Goal: Task Accomplishment & Management: Manage account settings

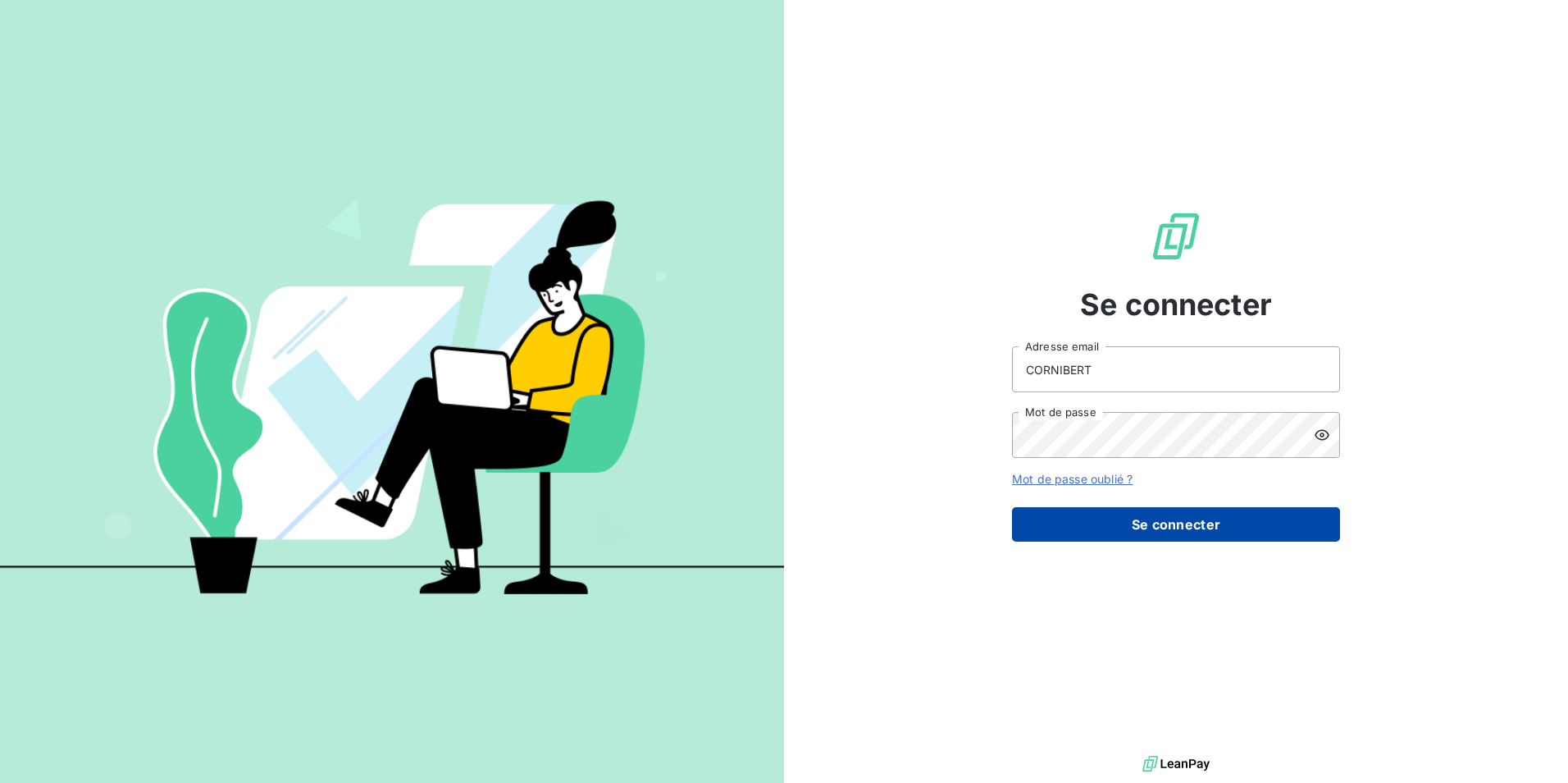
click at [1133, 531] on button "Se connecter" at bounding box center [1176, 524] width 328 height 34
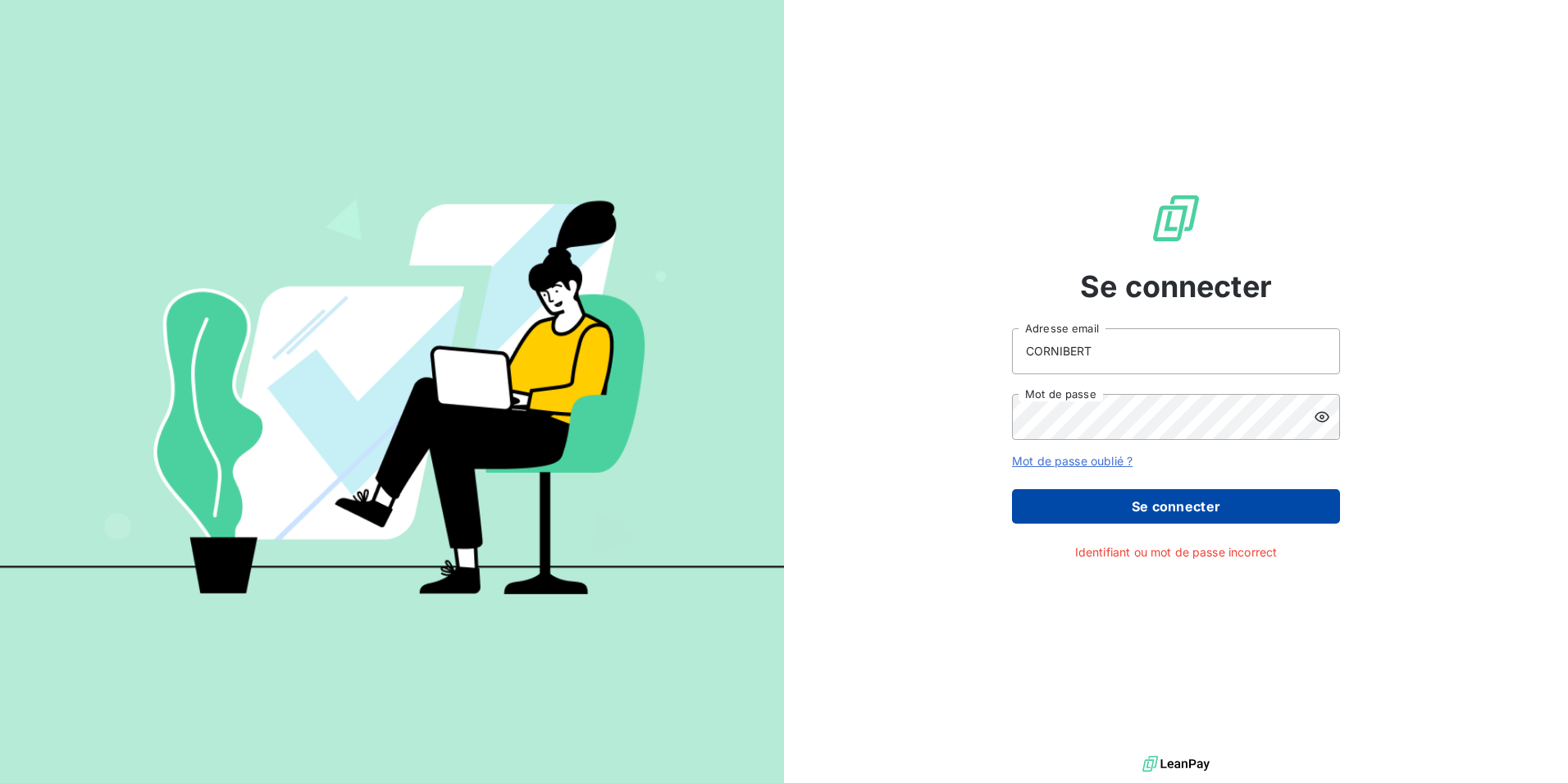
click at [1129, 512] on button "Se connecter" at bounding box center [1176, 505] width 328 height 34
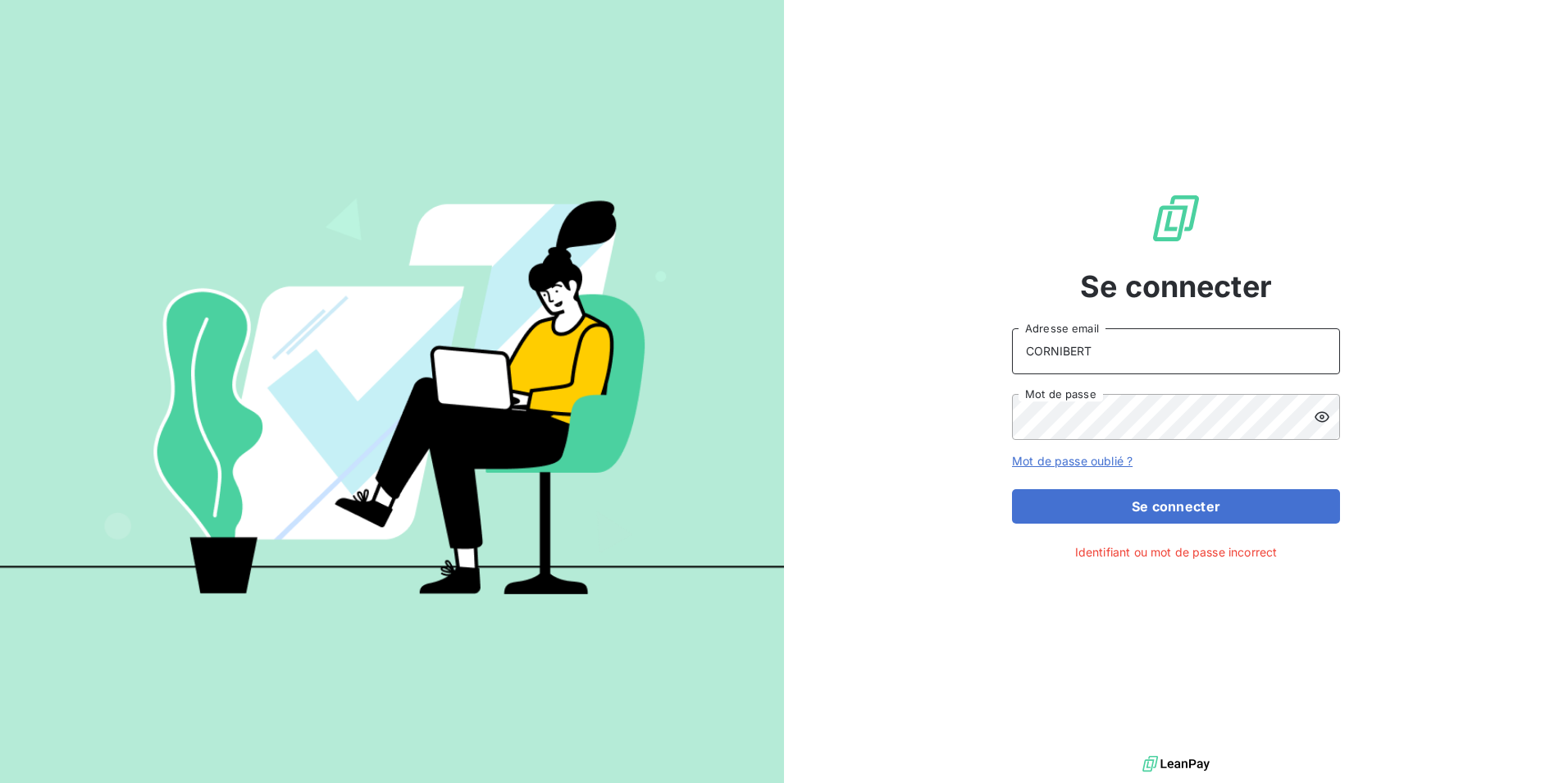
click at [1133, 349] on input "CORNIBERT" at bounding box center [1176, 351] width 328 height 46
drag, startPoint x: 1133, startPoint y: 348, endPoint x: 1109, endPoint y: 348, distance: 24.0
click at [1109, 348] on input "CORNIBERT" at bounding box center [1176, 351] width 328 height 46
type input "[PERSON_NAME][EMAIL_ADDRESS][DOMAIN_NAME]"
click at [1171, 486] on form "[PERSON_NAME][EMAIL_ADDRESS][DOMAIN_NAME] Adresse email Mot de passe Mot de pas…" at bounding box center [1176, 426] width 328 height 196
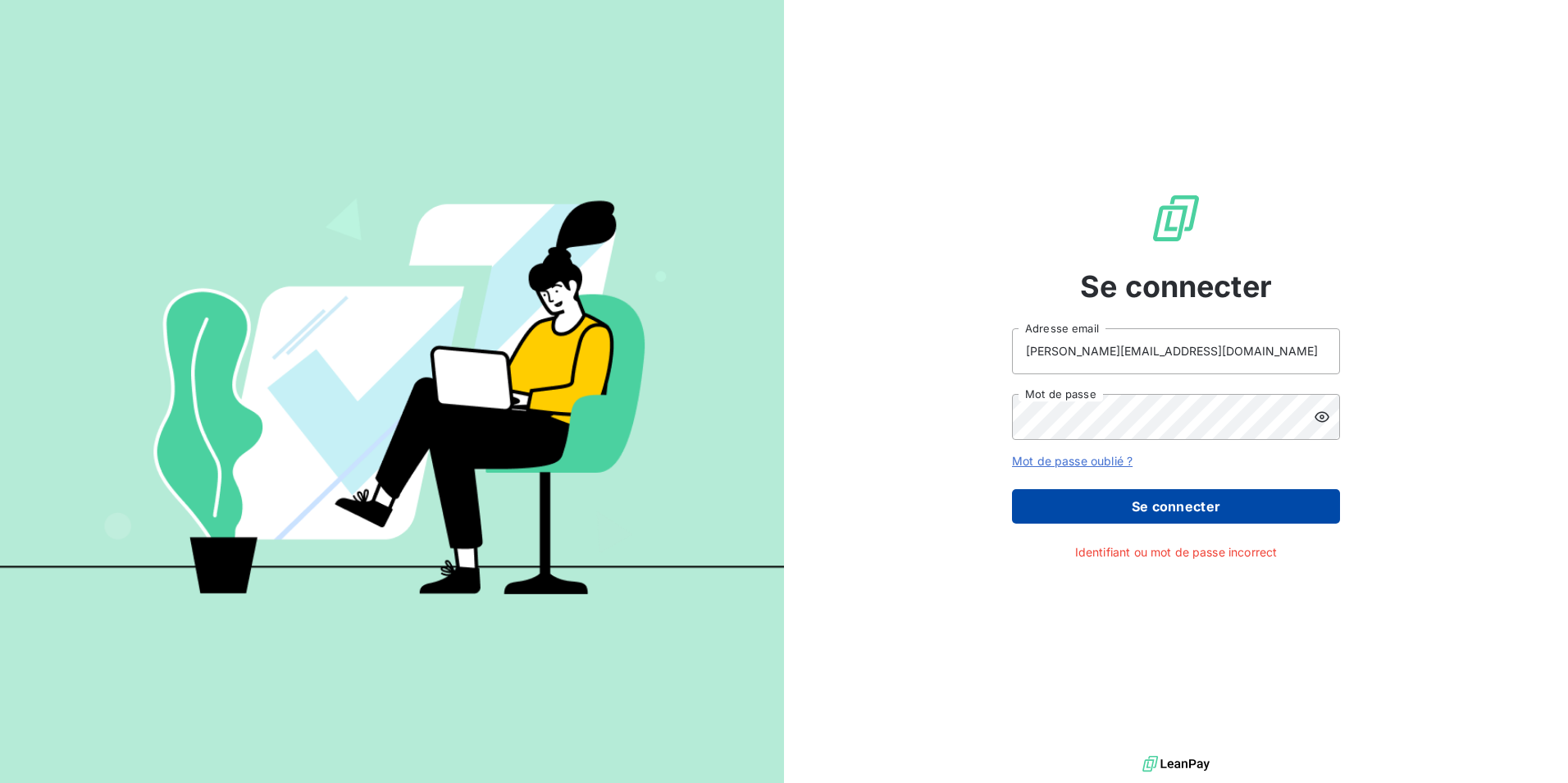
click at [1173, 503] on button "Se connecter" at bounding box center [1176, 505] width 328 height 34
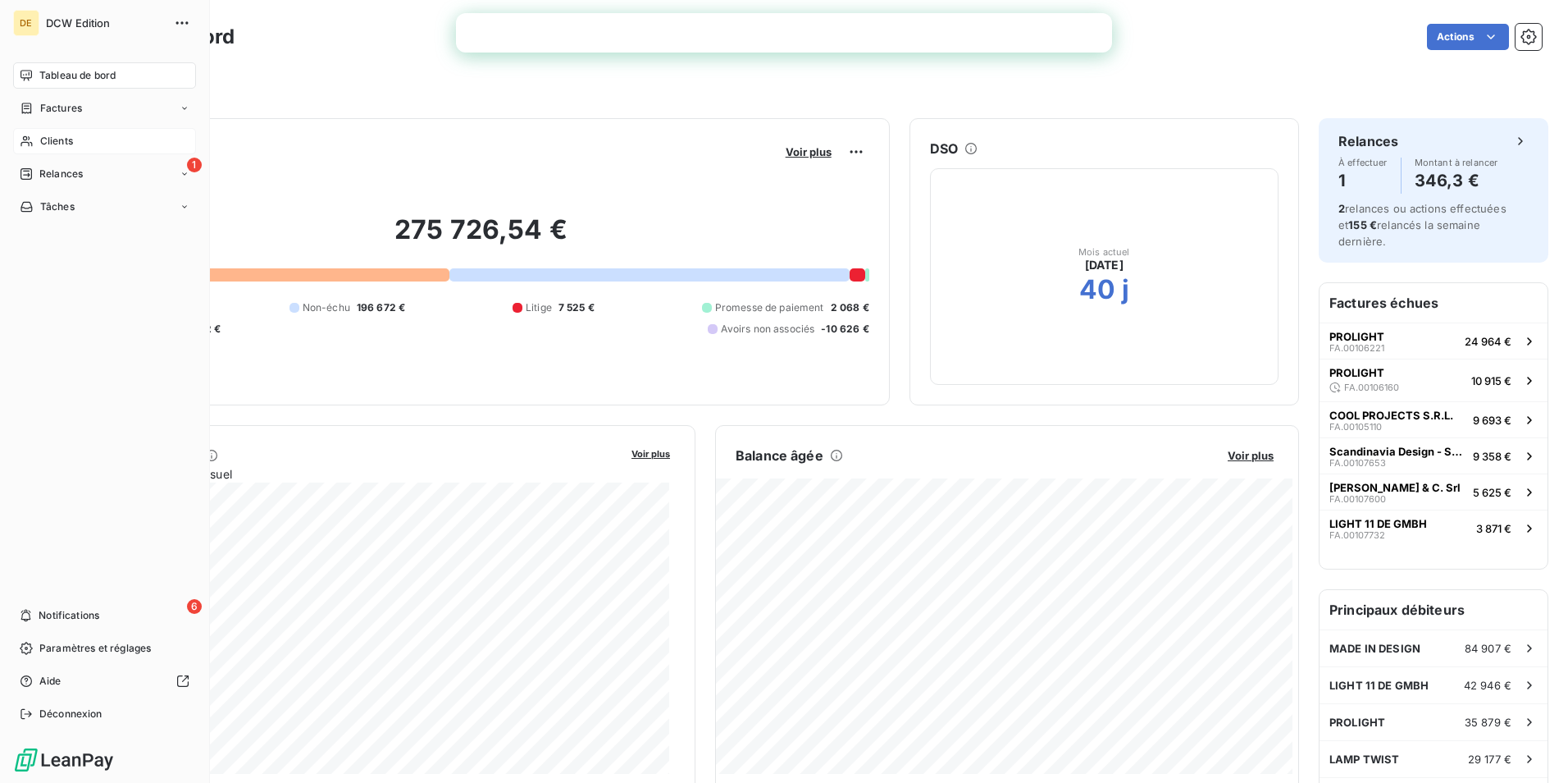
click at [67, 144] on span "Clients" at bounding box center [57, 141] width 33 height 15
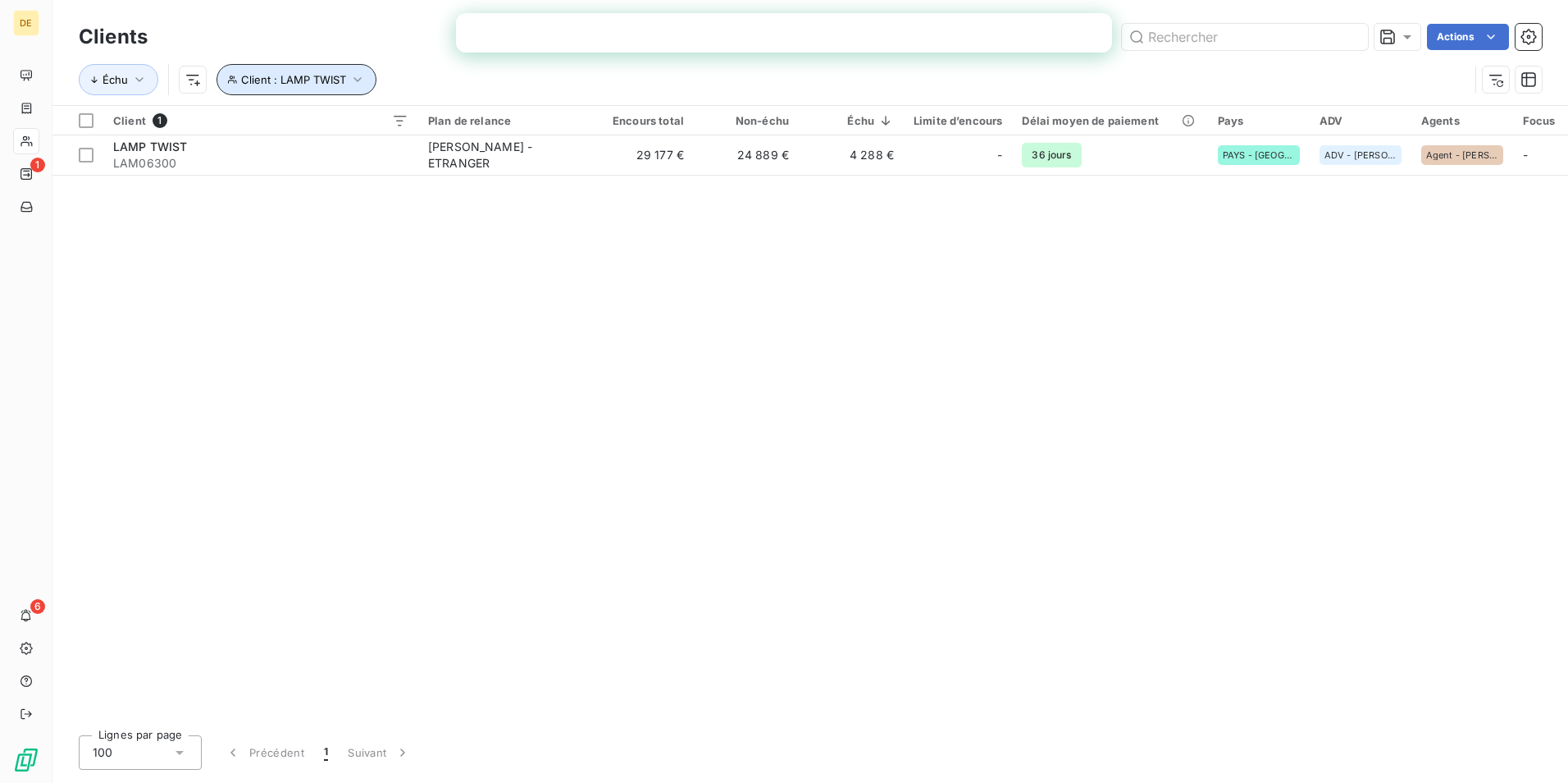
click at [362, 76] on icon "button" at bounding box center [358, 79] width 17 height 17
click at [592, 117] on icon "button" at bounding box center [595, 123] width 17 height 17
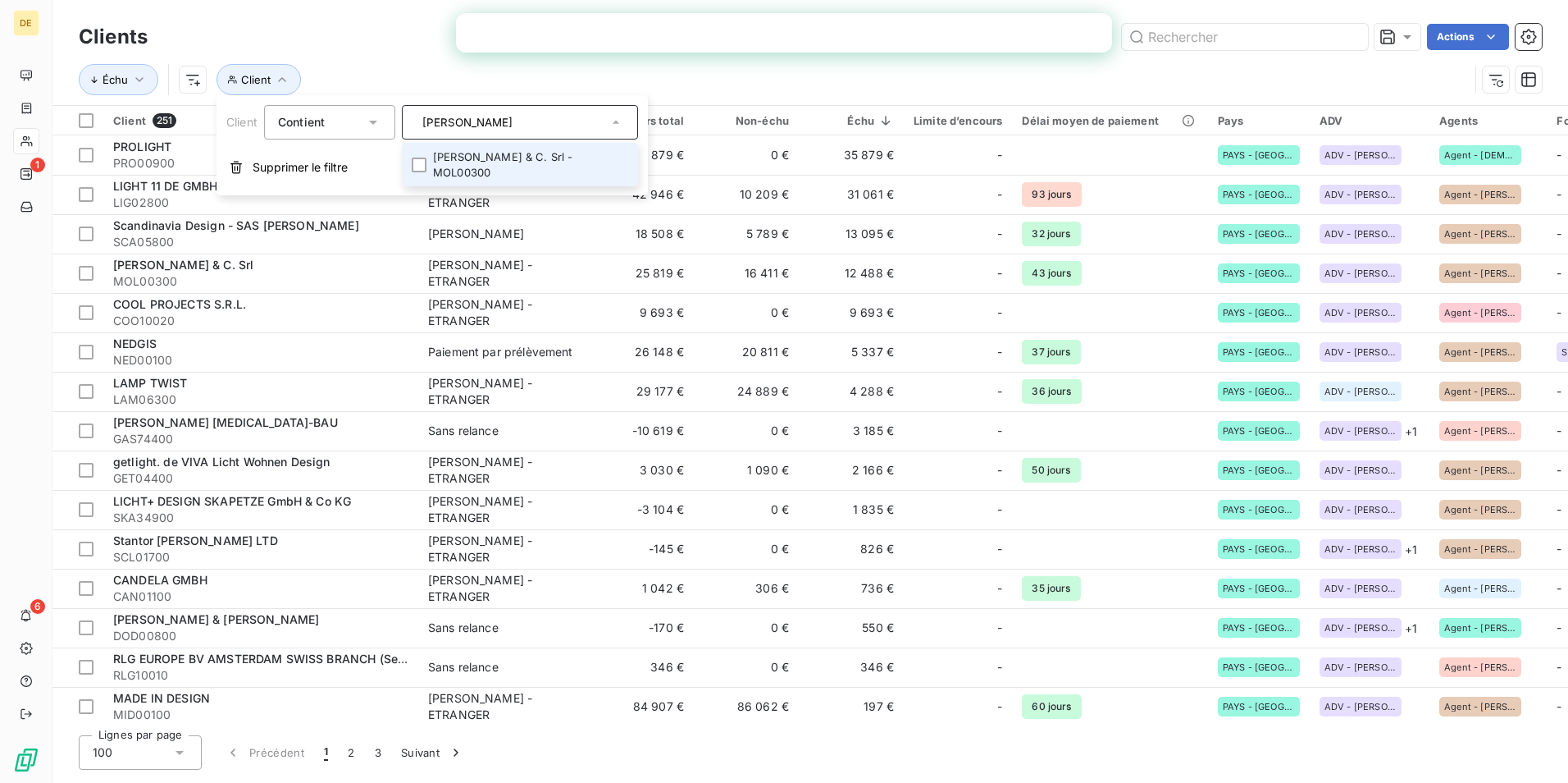
type input "[PERSON_NAME]"
click at [495, 160] on li "[PERSON_NAME] & C. Srl - MOL00300" at bounding box center [520, 164] width 236 height 43
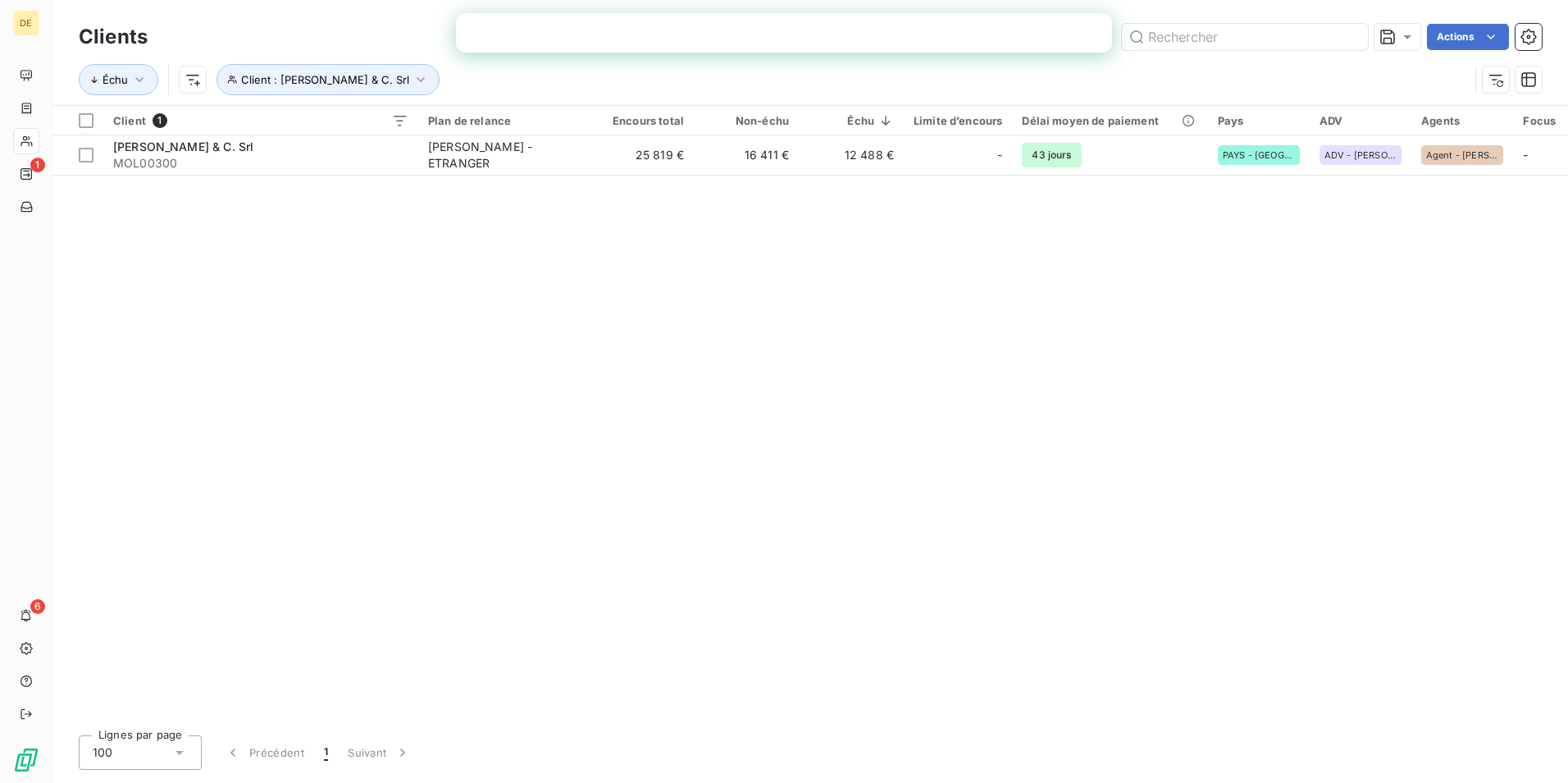
click at [814, 388] on div "Client 1 Plan de relance Encours total Non-échu Échu Limite d’encours Délai moy…" at bounding box center [810, 414] width 1515 height 616
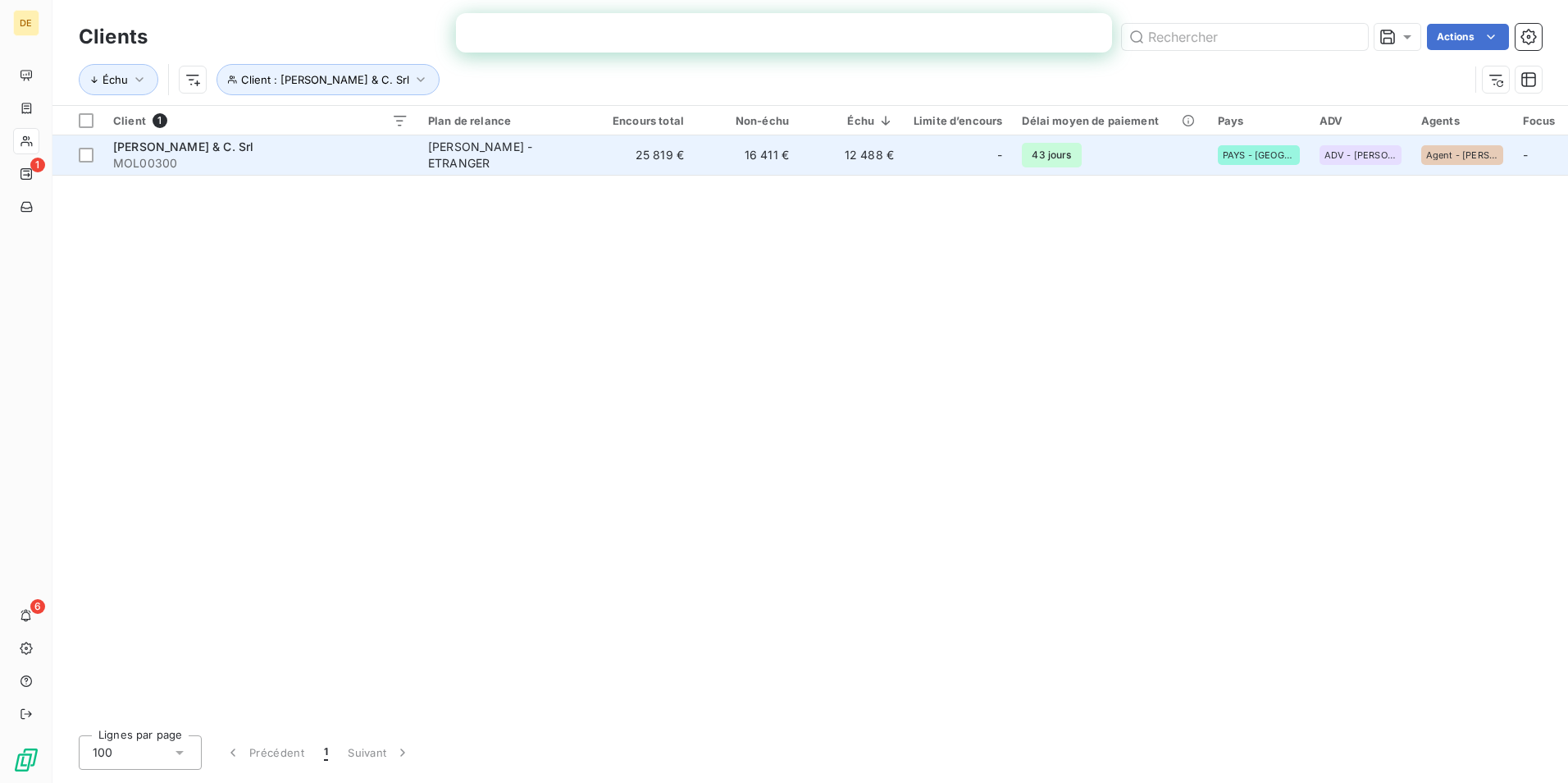
click at [875, 148] on td "12 488 €" at bounding box center [851, 155] width 105 height 40
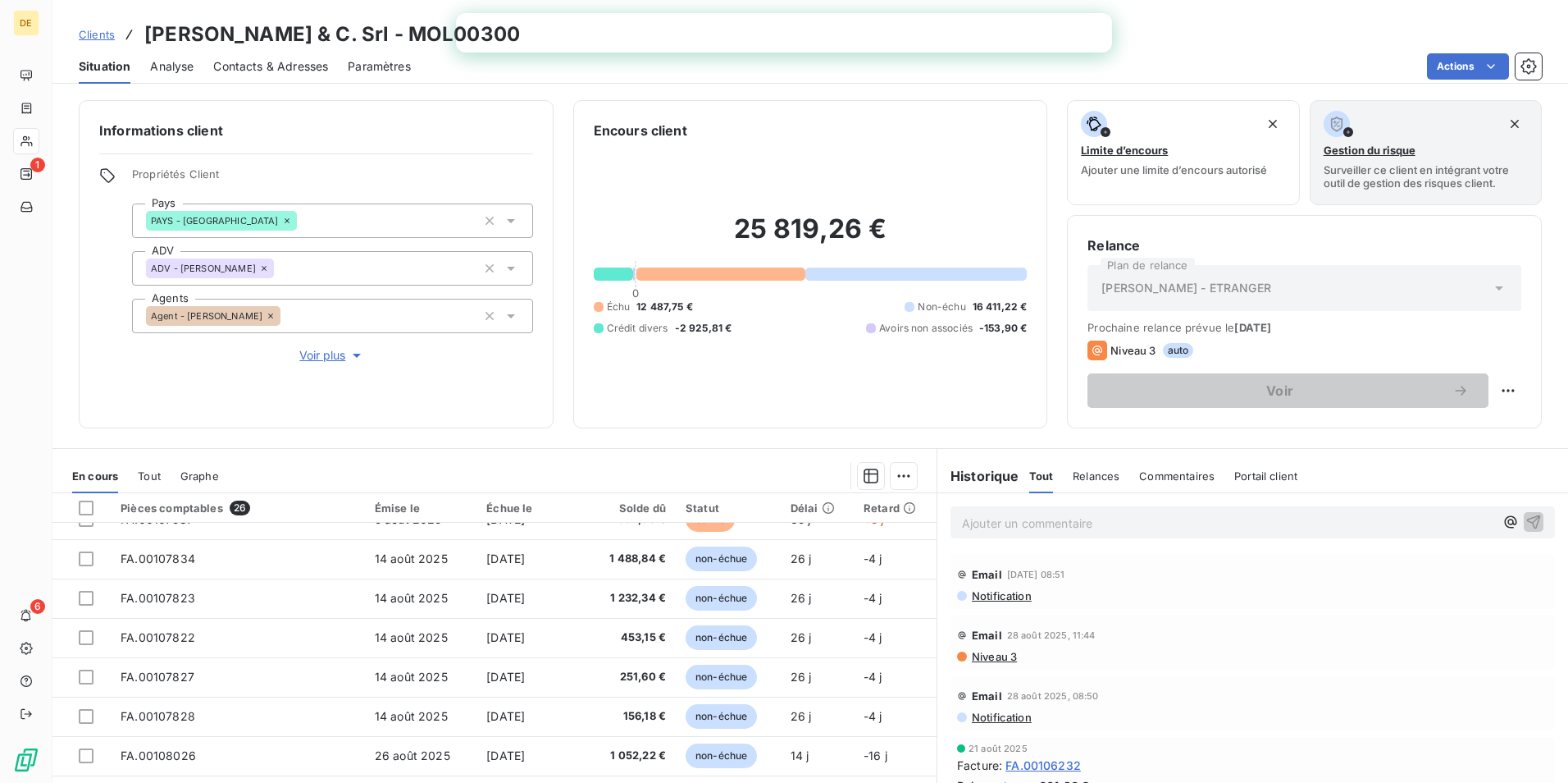
click at [1085, 481] on span "Relances" at bounding box center [1096, 476] width 47 height 13
